Goal: Navigation & Orientation: Find specific page/section

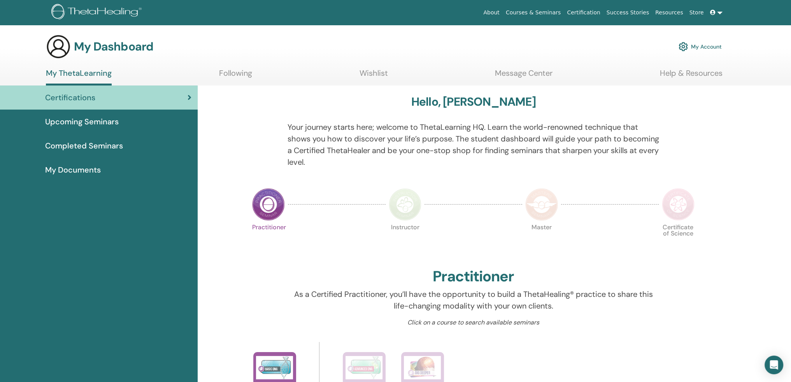
click at [700, 48] on link "My Account" at bounding box center [700, 46] width 43 height 17
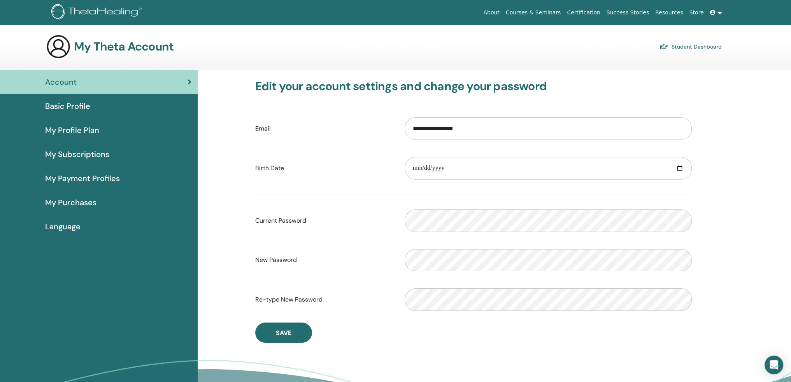
click at [700, 46] on link "Student Dashboard" at bounding box center [690, 46] width 63 height 11
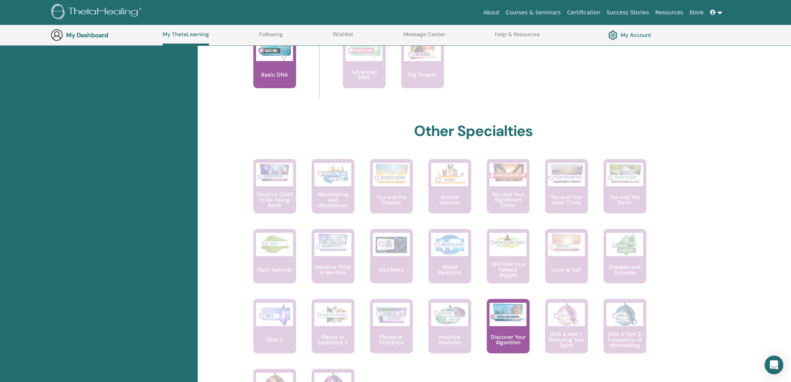
scroll to position [370, 0]
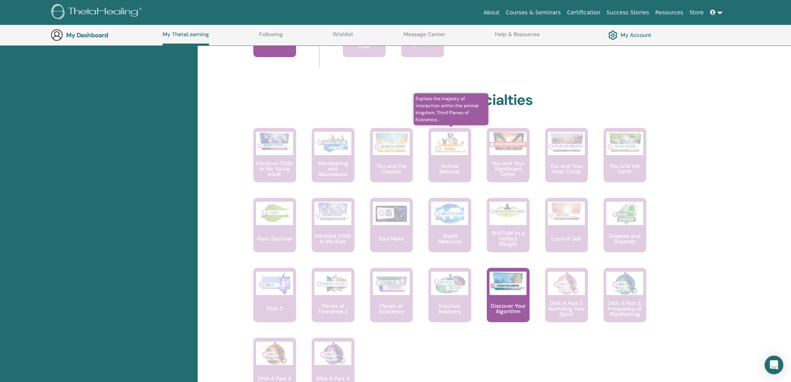
click at [467, 163] on p "Animal Seminar" at bounding box center [449, 168] width 43 height 11
